Goal: Task Accomplishment & Management: Manage account settings

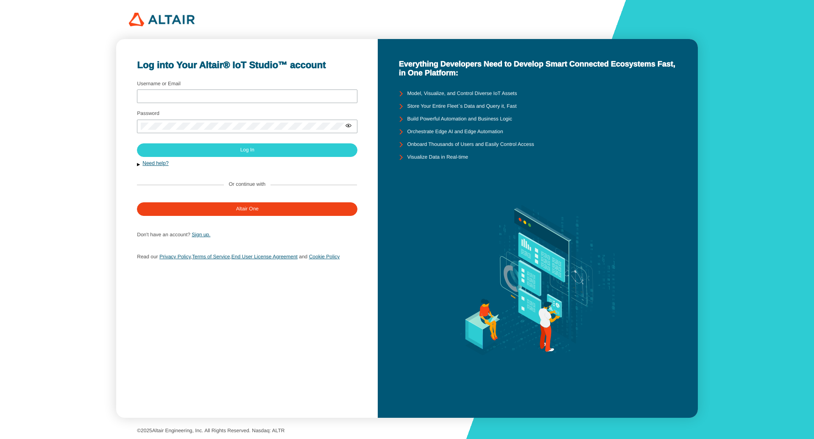
click at [193, 89] on div "Username or Email" at bounding box center [247, 93] width 220 height 23
click at [190, 95] on input "Username or Email" at bounding box center [247, 96] width 213 height 6
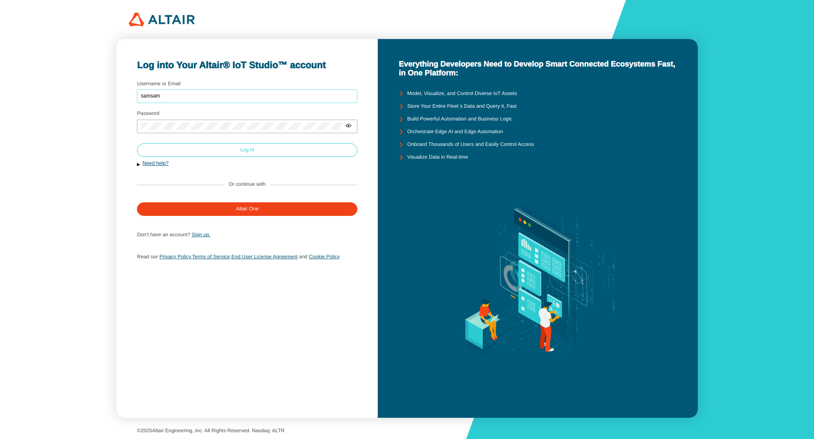
type input "samsam"
click at [217, 153] on paper-button "Log In" at bounding box center [247, 150] width 220 height 14
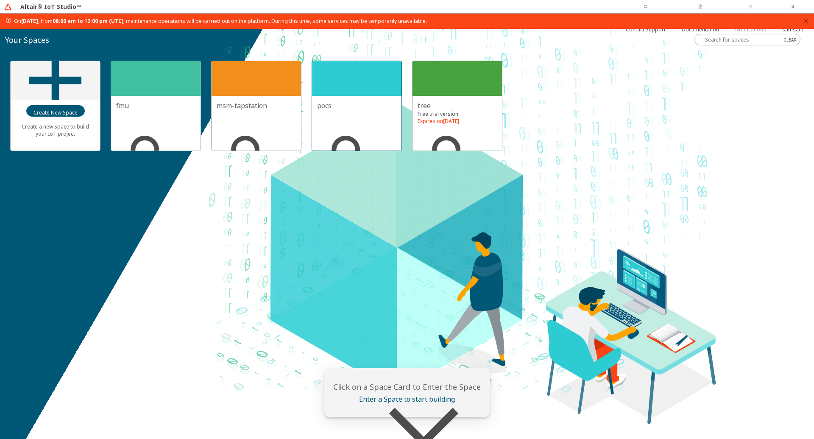
click at [344, 87] on div at bounding box center [356, 78] width 89 height 35
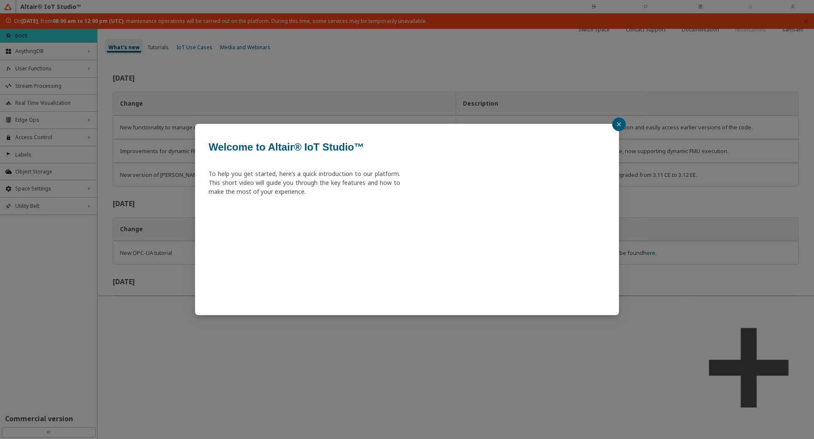
click at [788, 8] on div "Welcome to Altair® IoT Studio™ To help you get started, here’s a quick introduc…" at bounding box center [407, 219] width 814 height 439
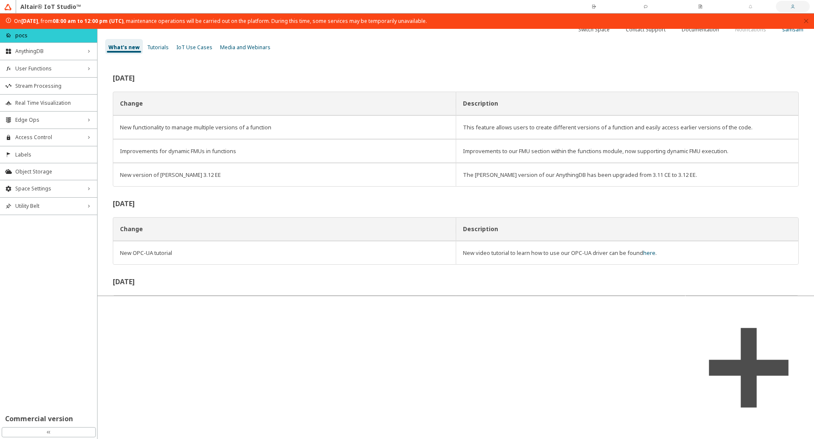
click at [782, 5] on iron-icon at bounding box center [792, 11] width 21 height 15
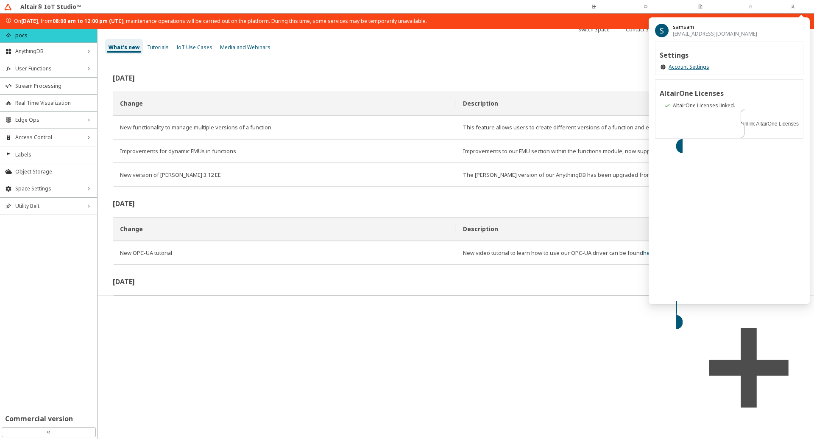
drag, startPoint x: 576, startPoint y: 69, endPoint x: 374, endPoint y: 82, distance: 202.6
click at [575, 69] on div "June 2025 Change Description New functionality to manage multiple versions of a…" at bounding box center [455, 177] width 716 height 236
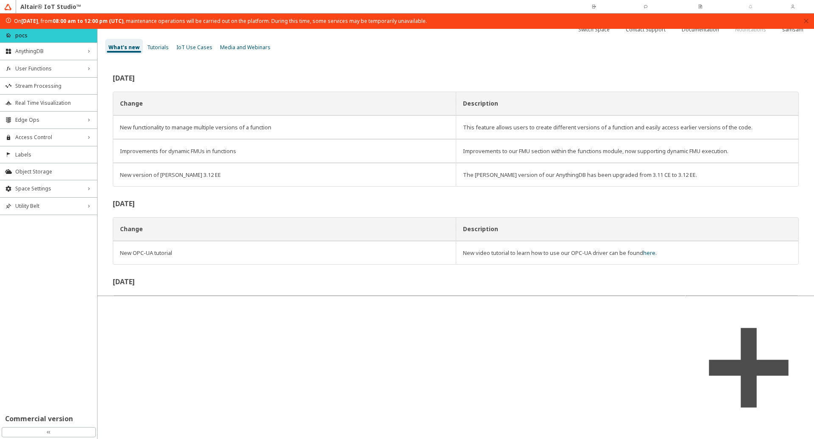
click at [48, 60] on li "User Functions right_chevron" at bounding box center [48, 68] width 97 height 17
click at [47, 51] on span "AnythingDB" at bounding box center [48, 51] width 67 height 7
click at [33, 67] on span "Things" at bounding box center [53, 67] width 77 height 7
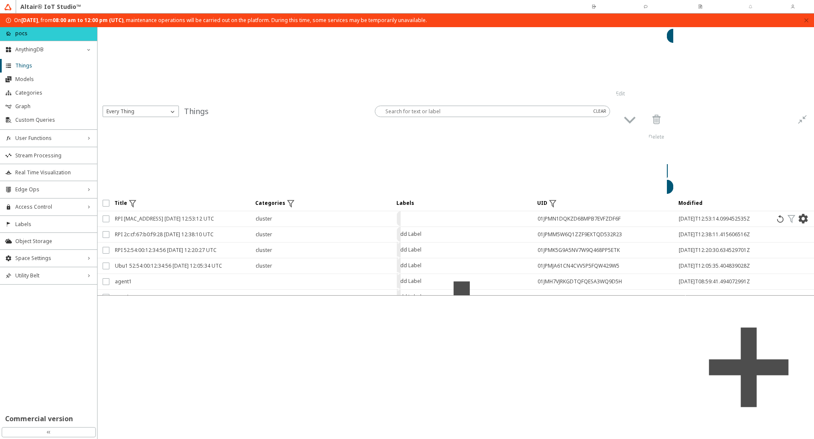
click at [207, 236] on iron-scroll-threshold "Title Categories Labels UID" at bounding box center [455, 246] width 716 height 100
click at [62, 255] on span "Space Settings" at bounding box center [48, 258] width 67 height 7
click at [64, 316] on span "AU Management" at bounding box center [53, 314] width 77 height 7
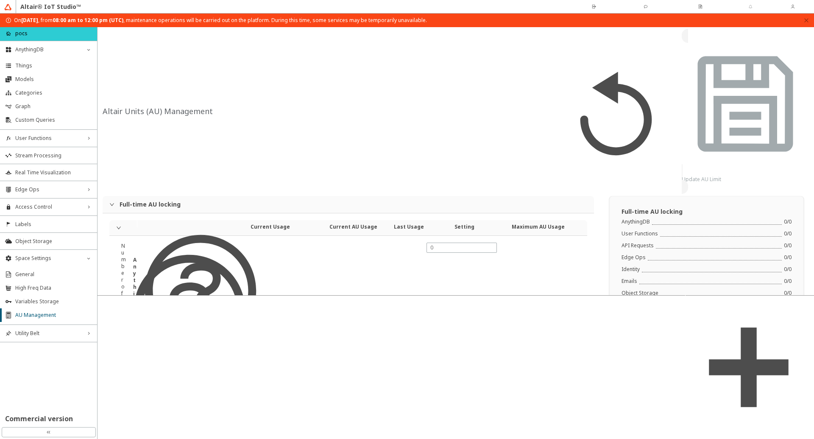
type input "24000"
type input "5"
type input "0"
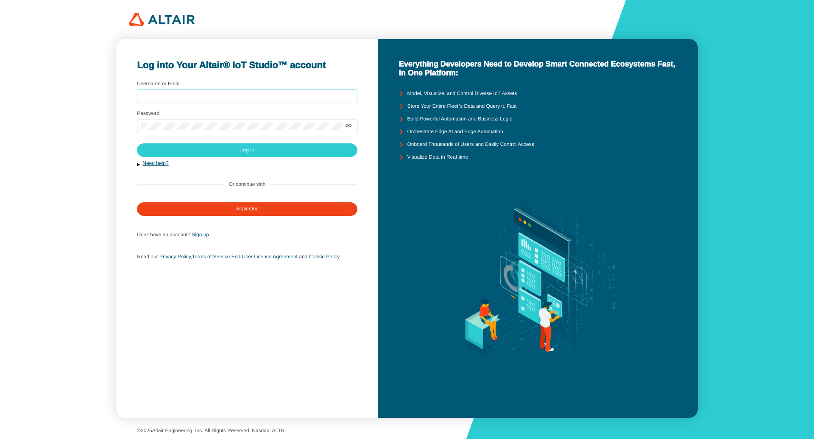
click at [208, 93] on input "Username or Email" at bounding box center [247, 96] width 213 height 6
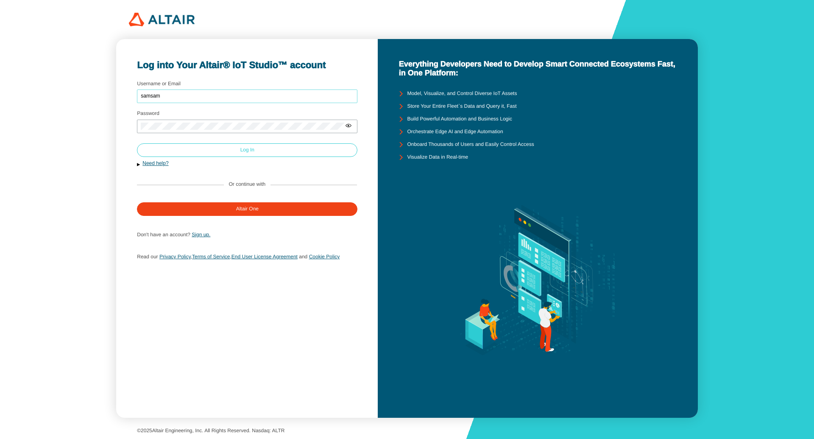
type input "samsam"
drag, startPoint x: 231, startPoint y: 150, endPoint x: 221, endPoint y: 147, distance: 10.5
click at [231, 150] on paper-button "Log In" at bounding box center [247, 150] width 220 height 14
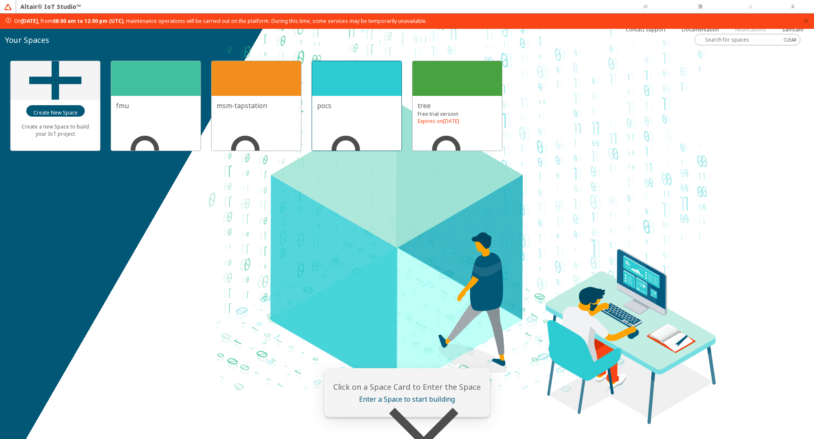
click at [362, 73] on div at bounding box center [356, 78] width 89 height 35
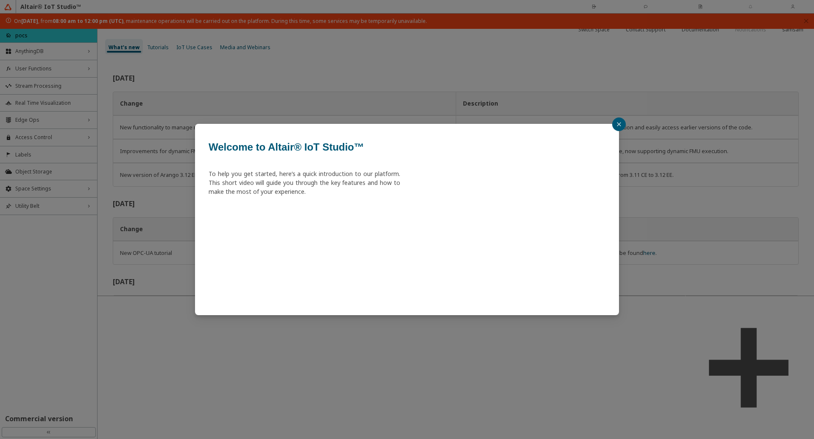
click at [620, 125] on icon "close" at bounding box center [618, 124] width 5 height 5
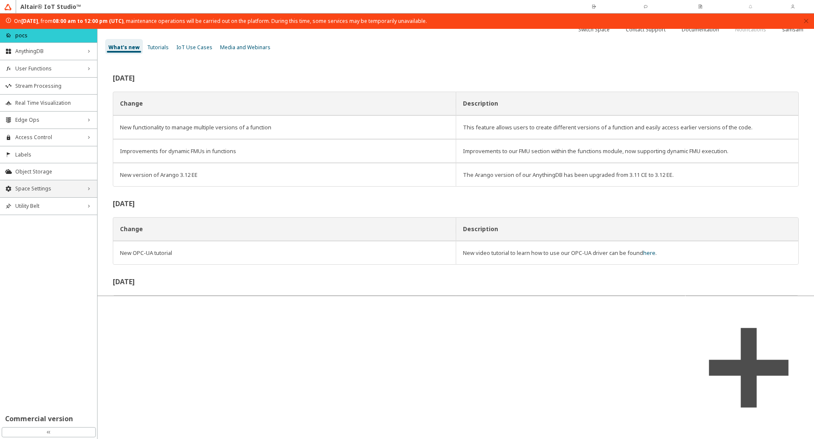
click at [61, 191] on span "Space Settings" at bounding box center [48, 188] width 67 height 7
click at [40, 243] on span "AU Management" at bounding box center [53, 245] width 77 height 7
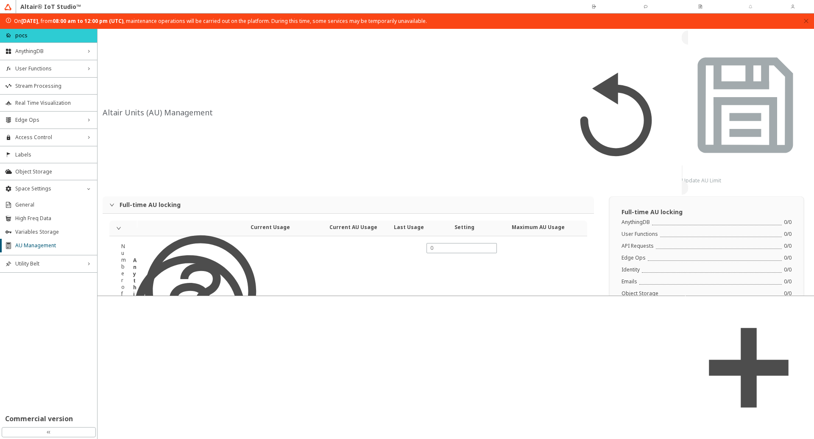
type input "24000"
type input "5"
type input "0"
click at [0, 0] on slot "Switch Space" at bounding box center [0, 0] width 0 height 0
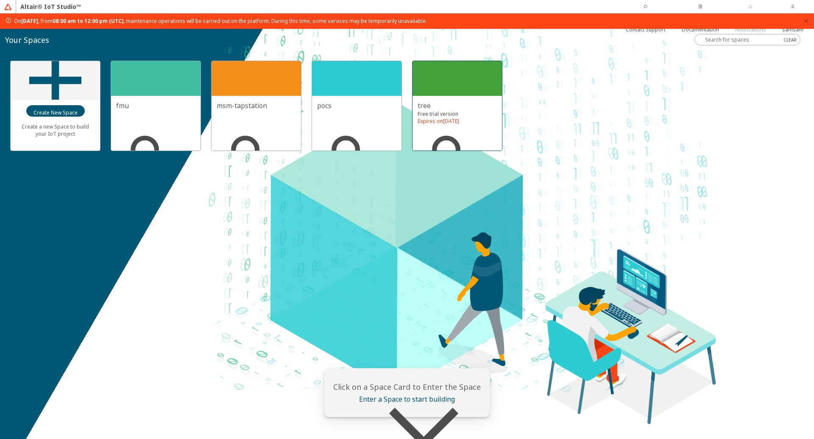
click at [456, 72] on div at bounding box center [456, 78] width 89 height 35
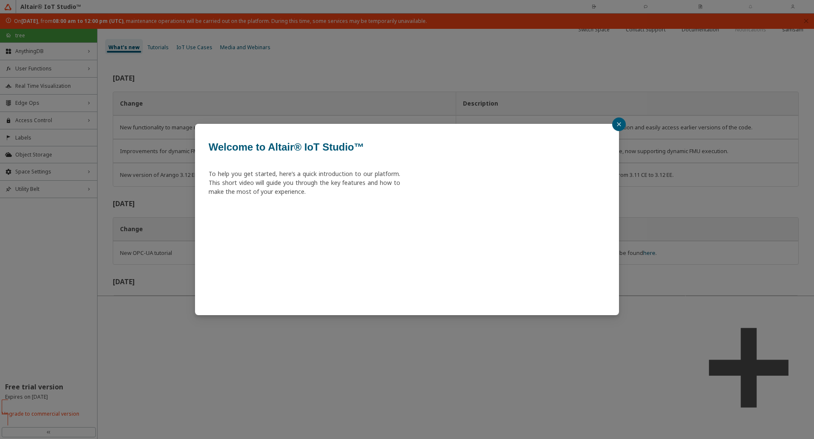
click at [618, 127] on button "button" at bounding box center [619, 124] width 14 height 14
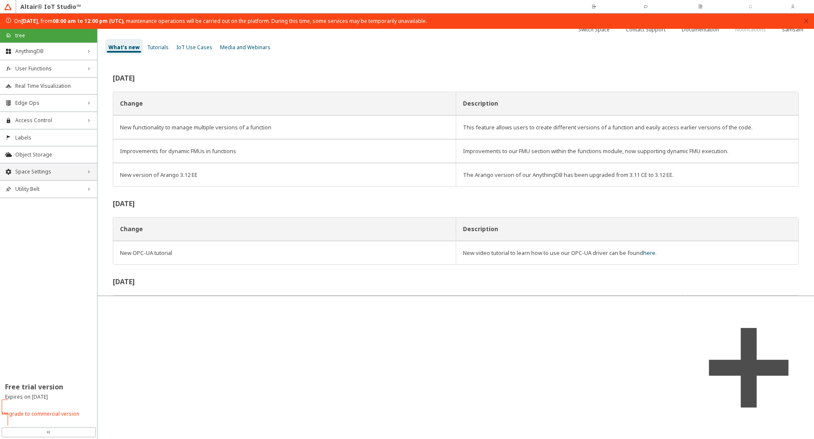
click at [68, 174] on span "Space Settings" at bounding box center [48, 171] width 67 height 7
click at [59, 228] on span "AU Management" at bounding box center [53, 228] width 77 height 7
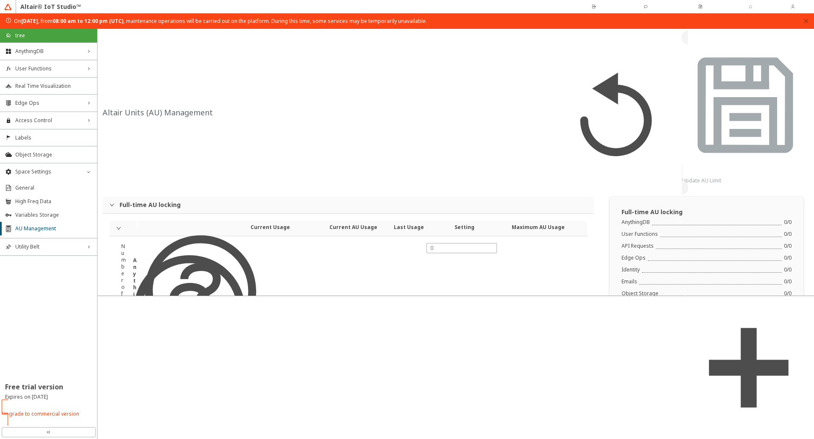
type input "1000"
type input "0"
click at [459, 216] on div "3" at bounding box center [462, 216] width 62 height 7
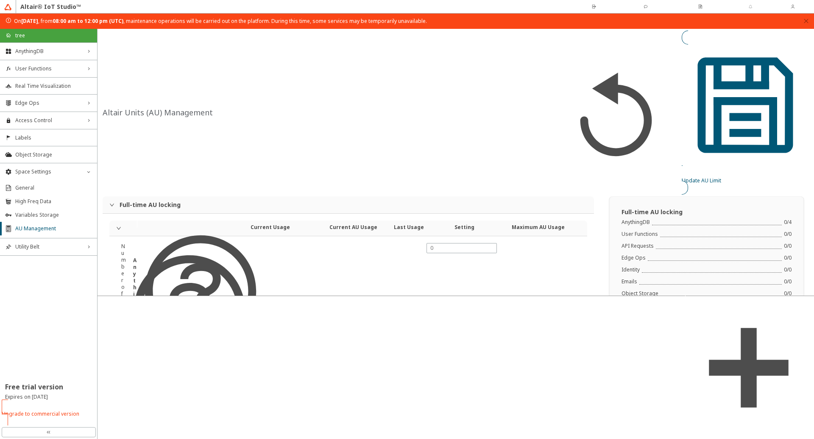
click at [0, 0] on slot "Update AU Limit" at bounding box center [0, 0] width 0 height 0
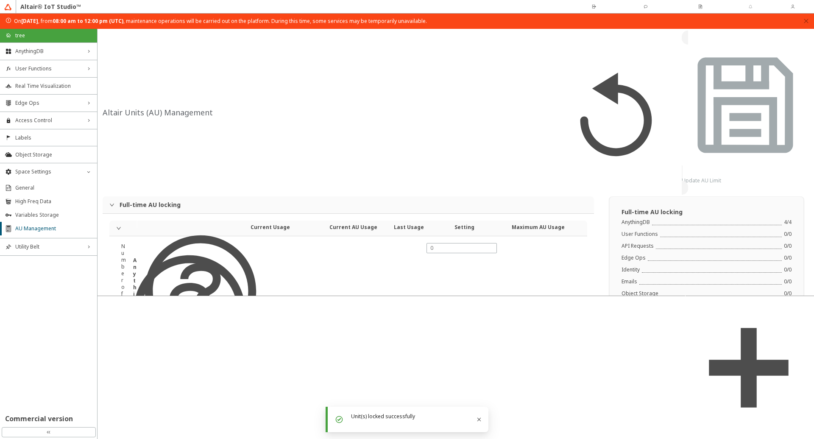
type input "4"
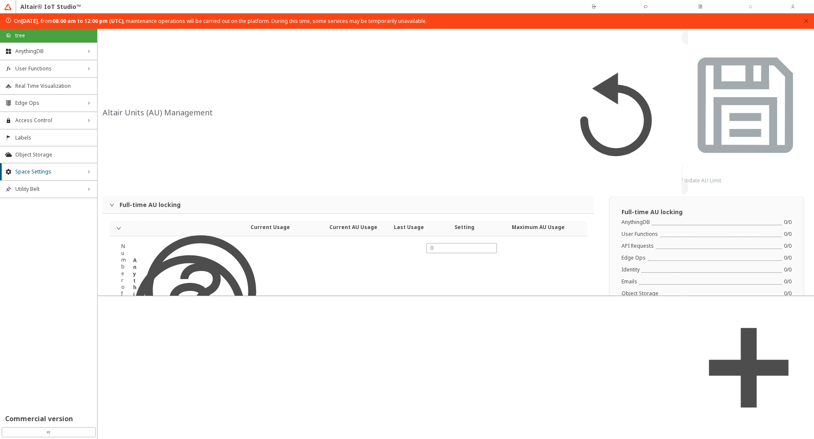
type input "1000"
type input "0"
type input "4"
click at [0, 0] on slot "Notifications" at bounding box center [0, 0] width 0 height 0
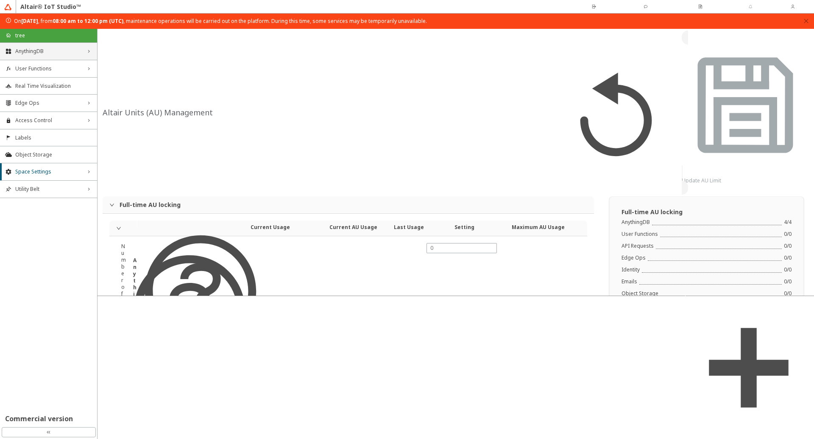
click at [63, 53] on span "AnythingDB" at bounding box center [48, 51] width 67 height 7
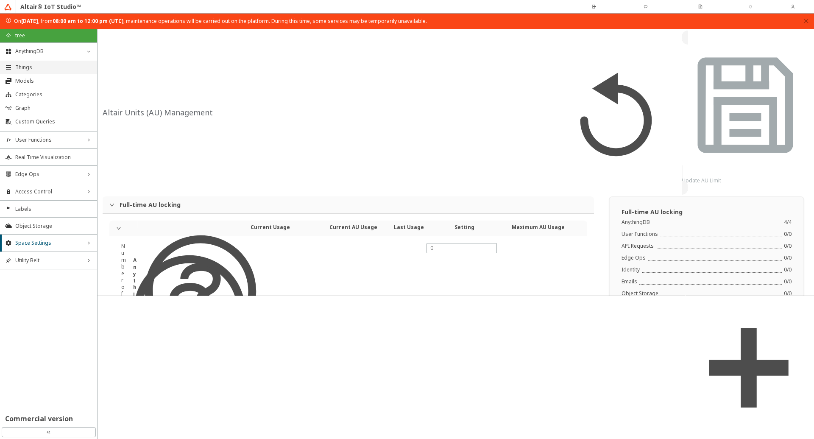
click at [58, 67] on span "Things" at bounding box center [53, 67] width 77 height 7
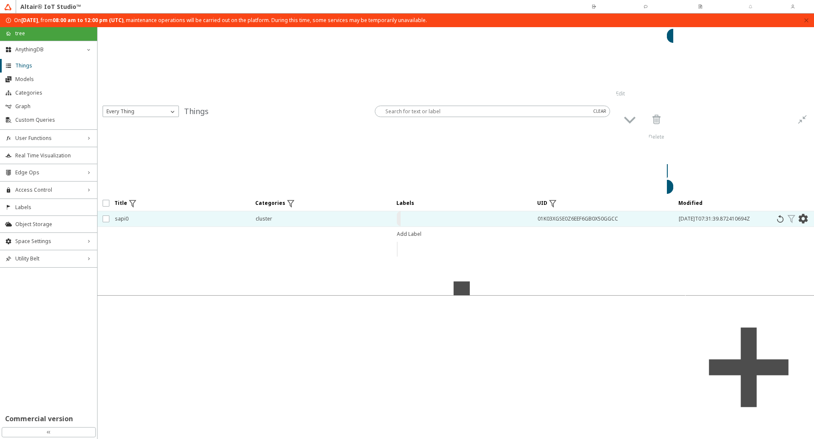
click at [315, 211] on span "cluster" at bounding box center [321, 218] width 130 height 15
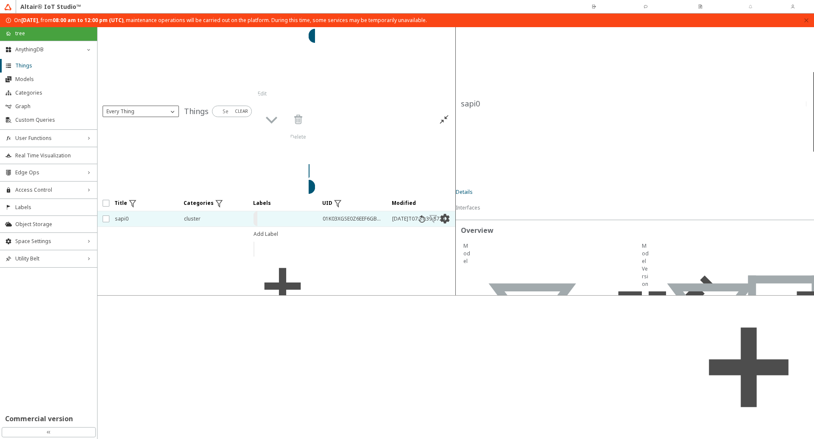
click at [150, 107] on div "Every Thing" at bounding box center [135, 111] width 65 height 8
click at [263, 196] on iron-scroll-threshold "Title Categories Labels UID" at bounding box center [276, 246] width 358 height 100
click at [52, 133] on div "User Functions right_chevron" at bounding box center [48, 138] width 97 height 17
click at [44, 154] on span "Functions" at bounding box center [53, 154] width 77 height 7
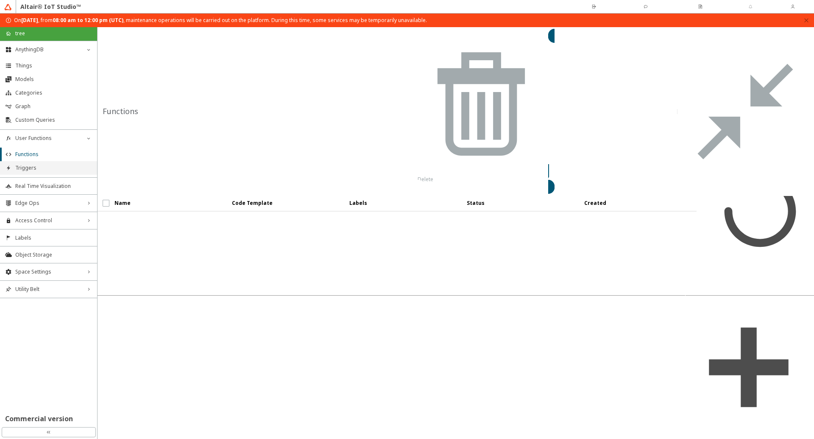
click at [34, 170] on span "Triggers" at bounding box center [53, 167] width 77 height 7
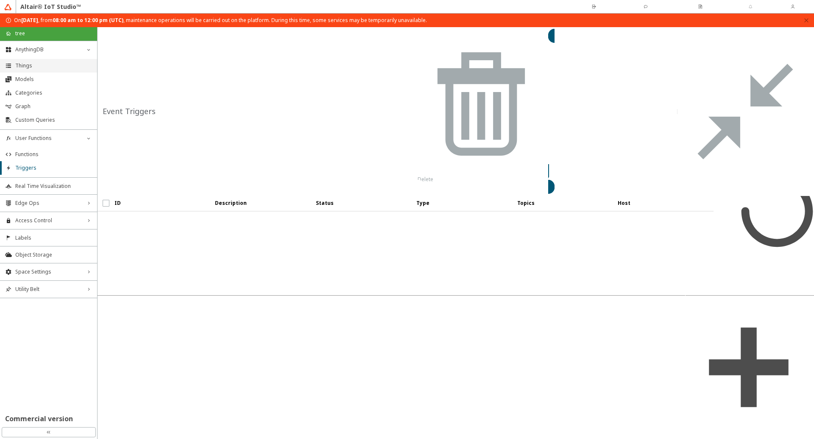
click at [52, 62] on span "Things" at bounding box center [53, 65] width 77 height 7
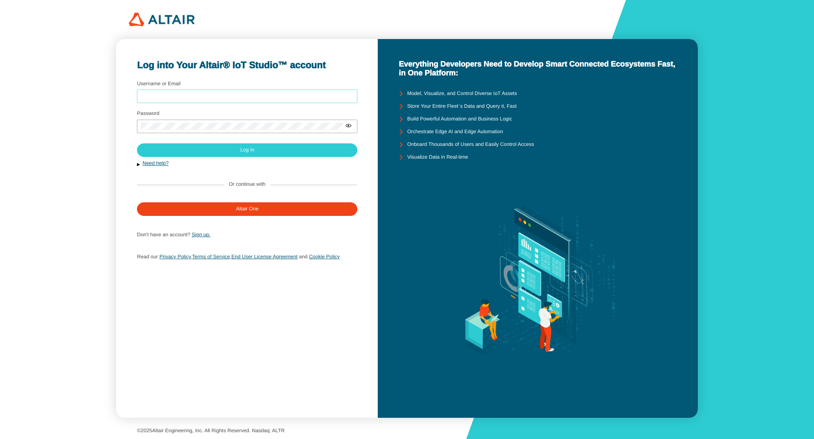
click at [183, 94] on input "Username or Email" at bounding box center [247, 96] width 213 height 6
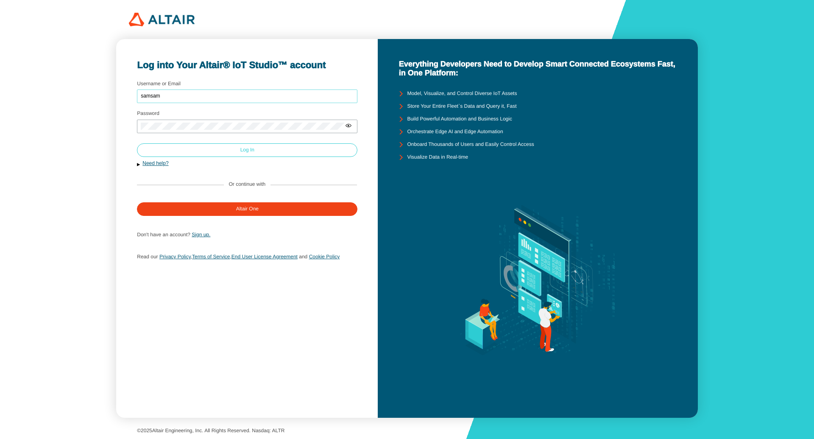
type input "samsam"
click at [191, 149] on paper-button "Log In" at bounding box center [247, 150] width 220 height 14
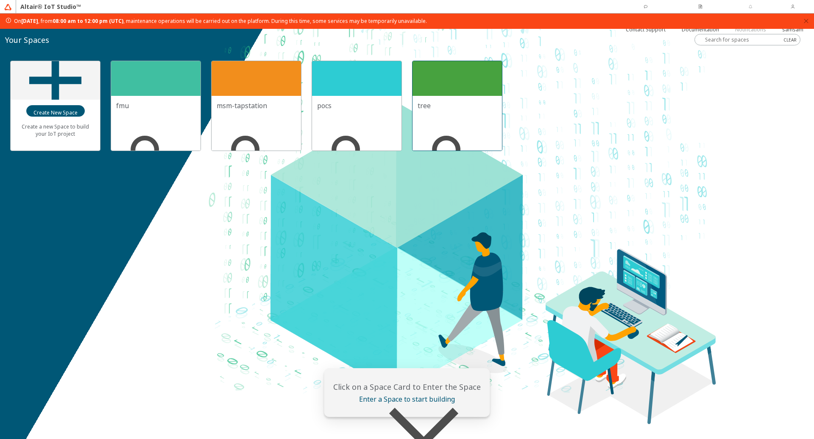
click at [447, 77] on div at bounding box center [456, 78] width 89 height 35
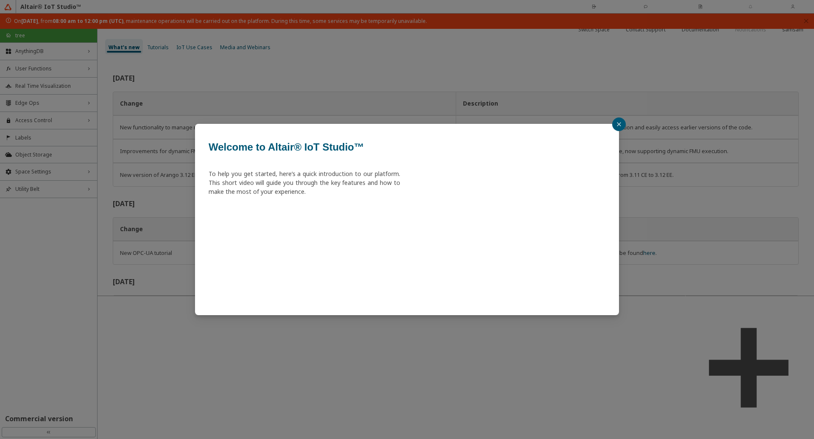
click at [617, 127] on button "button" at bounding box center [619, 124] width 14 height 14
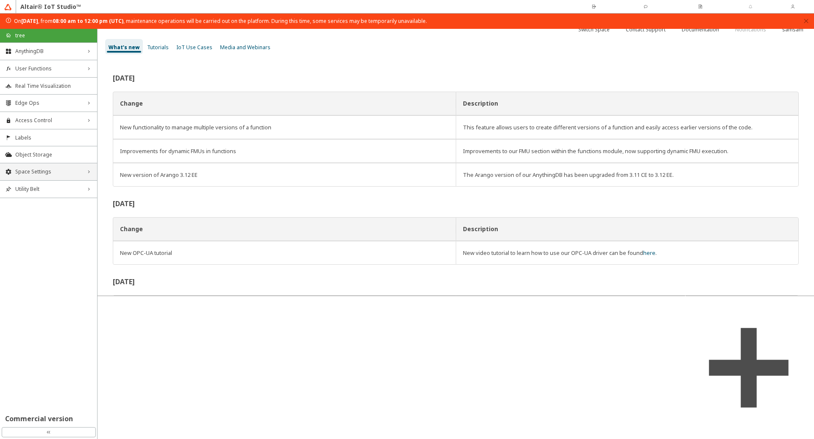
click at [29, 178] on div "Space Settings right_chevron" at bounding box center [48, 171] width 97 height 17
click at [46, 231] on span "AU Management" at bounding box center [53, 228] width 77 height 7
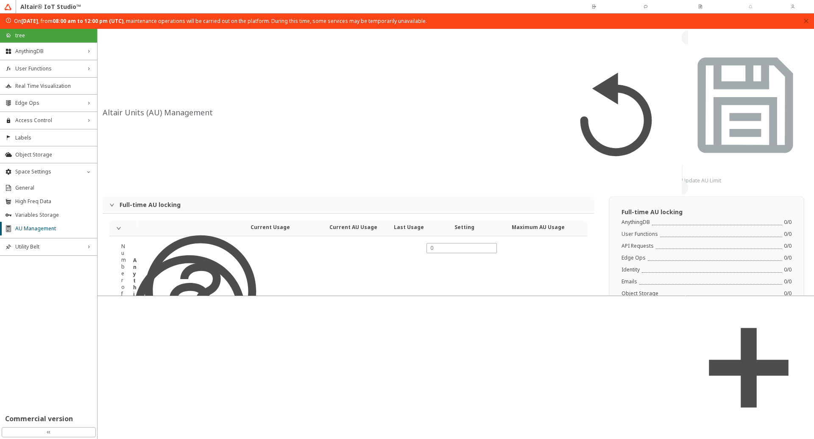
type input "1000"
type input "0"
type input "4"
